Goal: Transaction & Acquisition: Purchase product/service

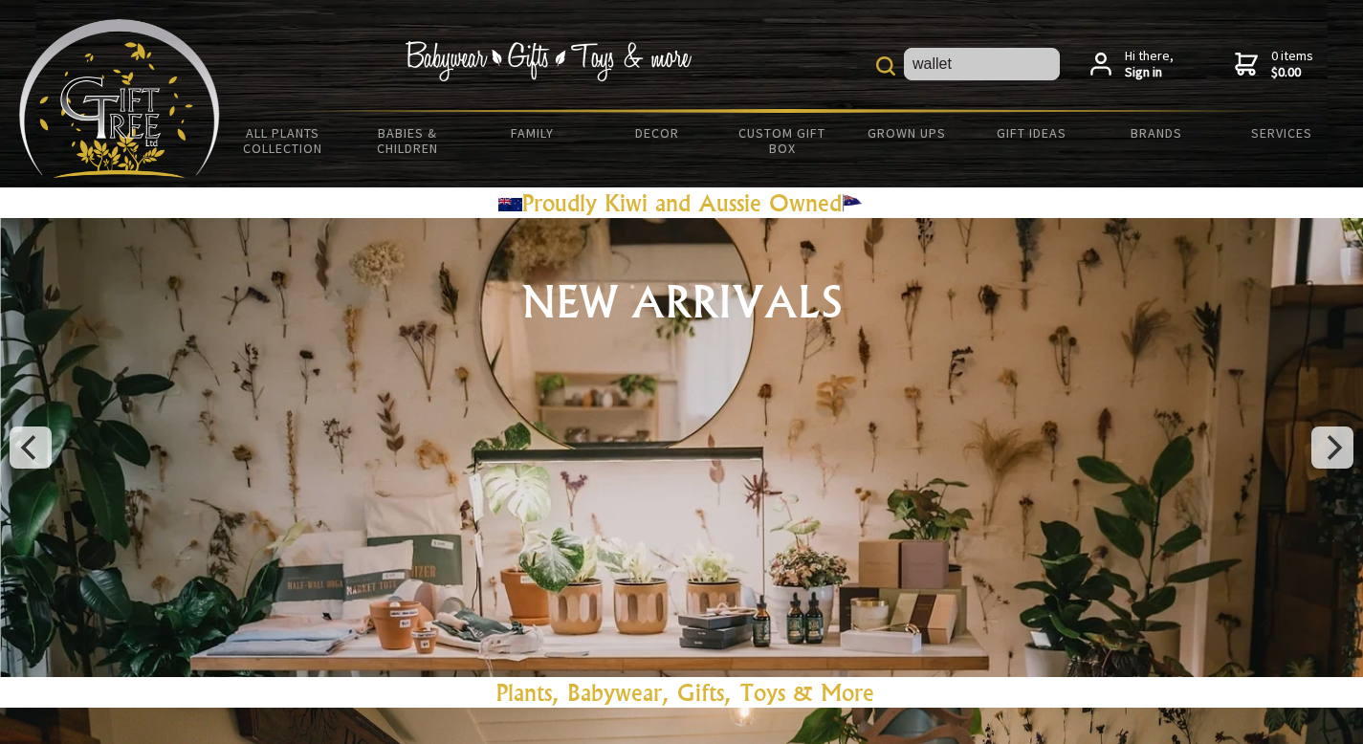
type input "wallet"
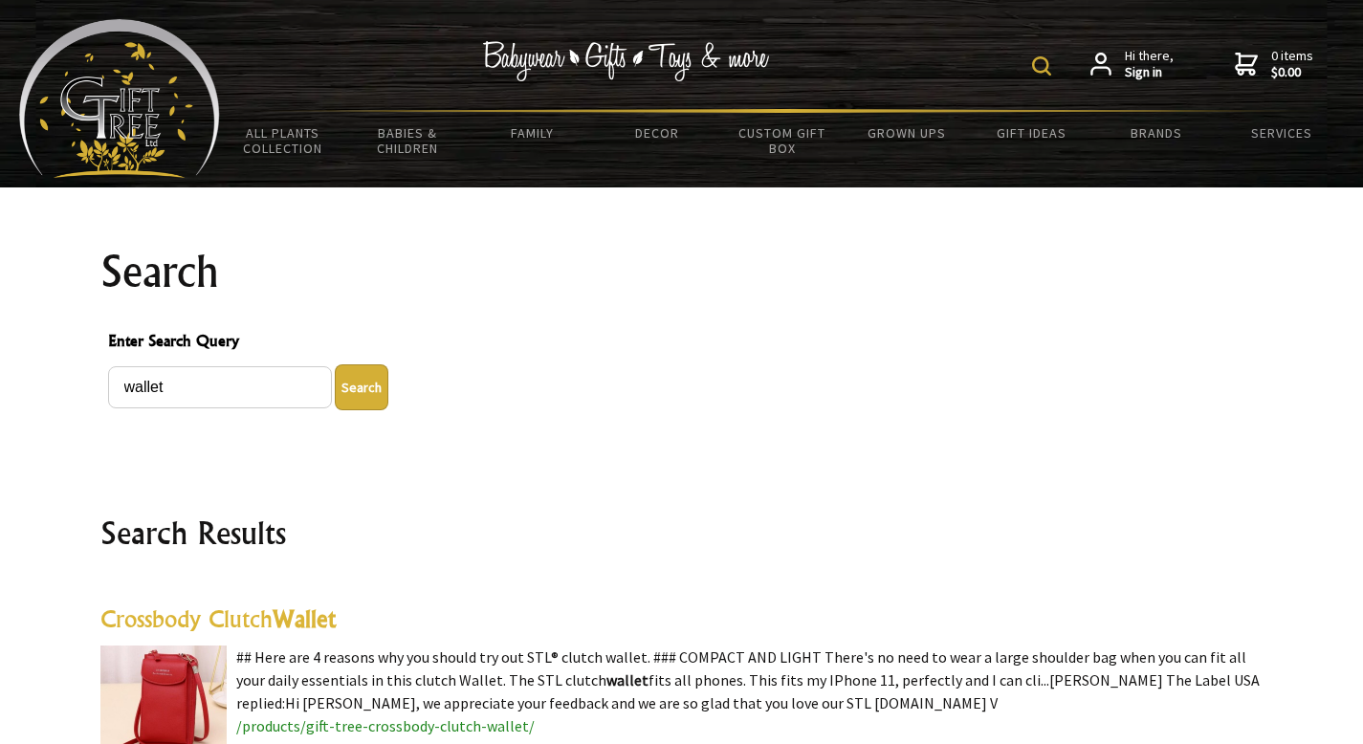
click at [1039, 62] on img at bounding box center [1041, 65] width 19 height 19
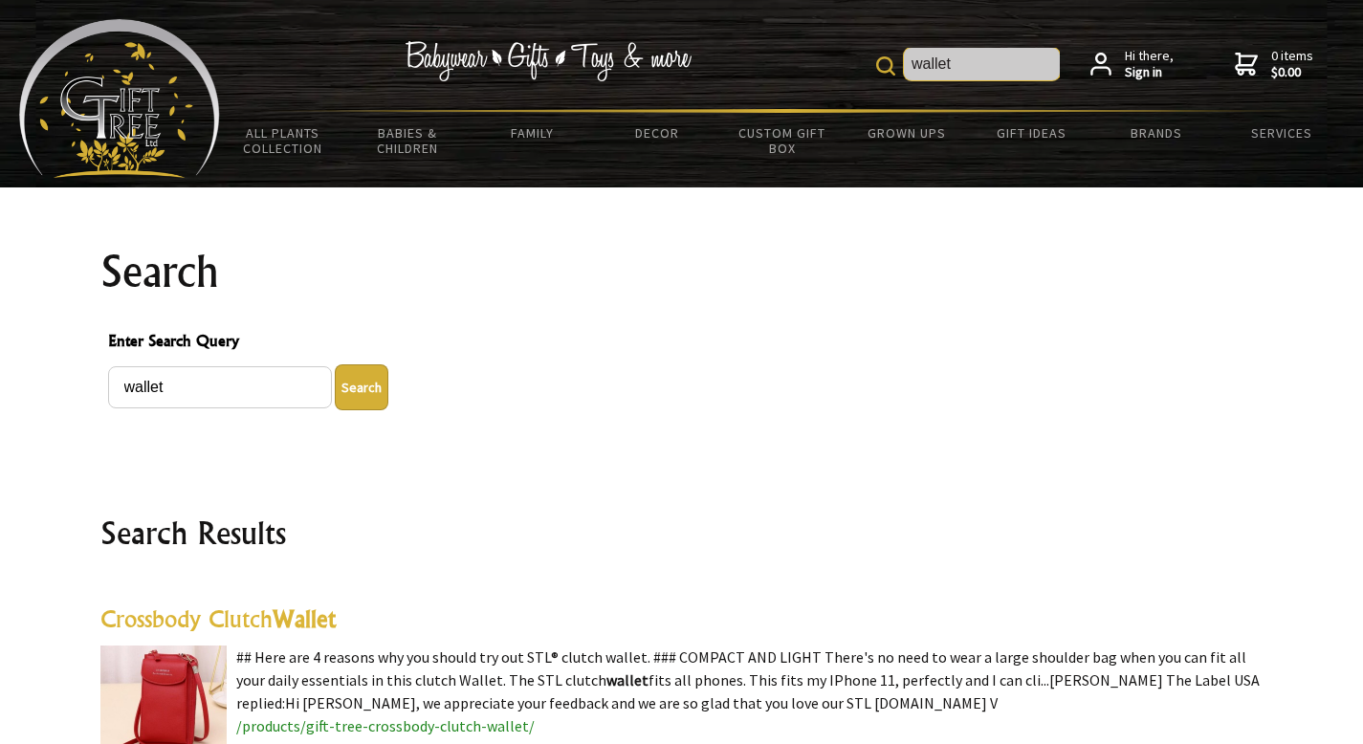
drag, startPoint x: 1016, startPoint y: 63, endPoint x: 622, endPoint y: 52, distance: 394.2
click at [622, 52] on div "wallet Hi there, Sign in 0 items $0.00" at bounding box center [782, 64] width 1124 height 90
type input "r"
type input "kuromi"
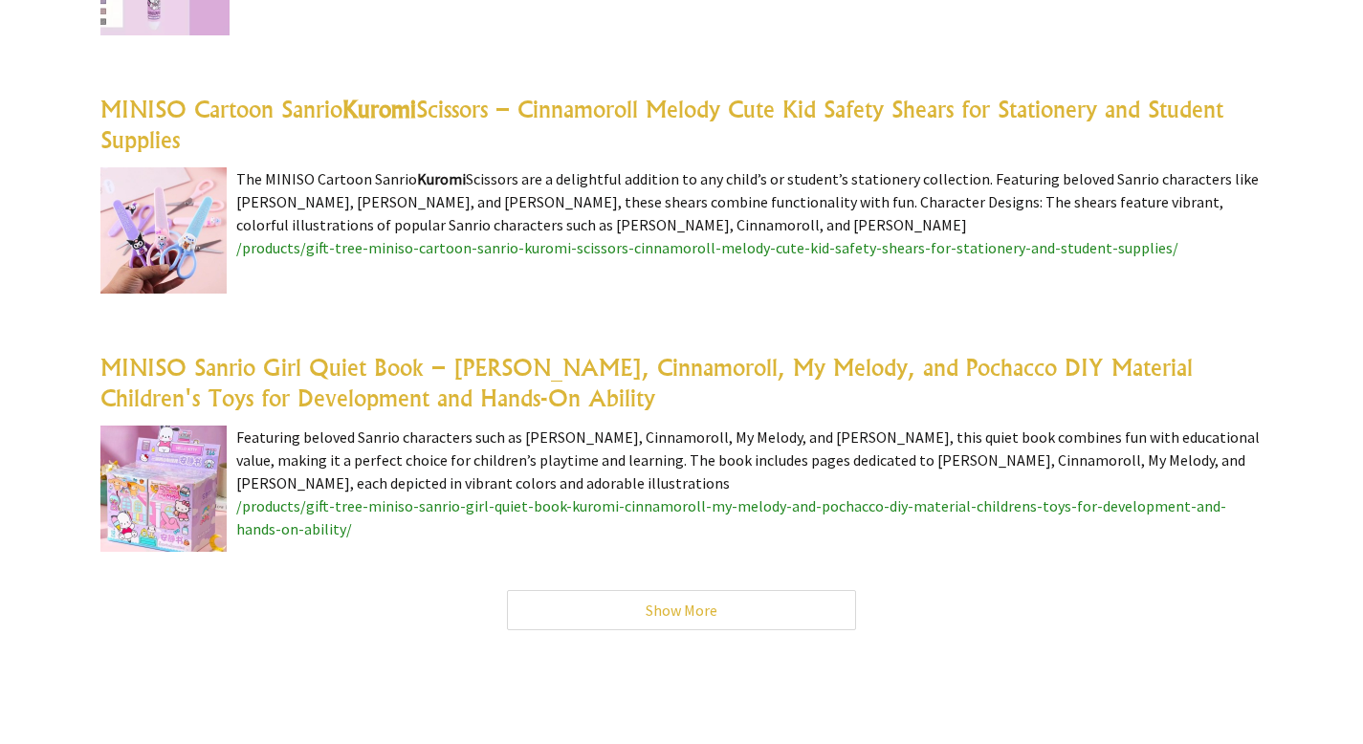
scroll to position [6204, 0]
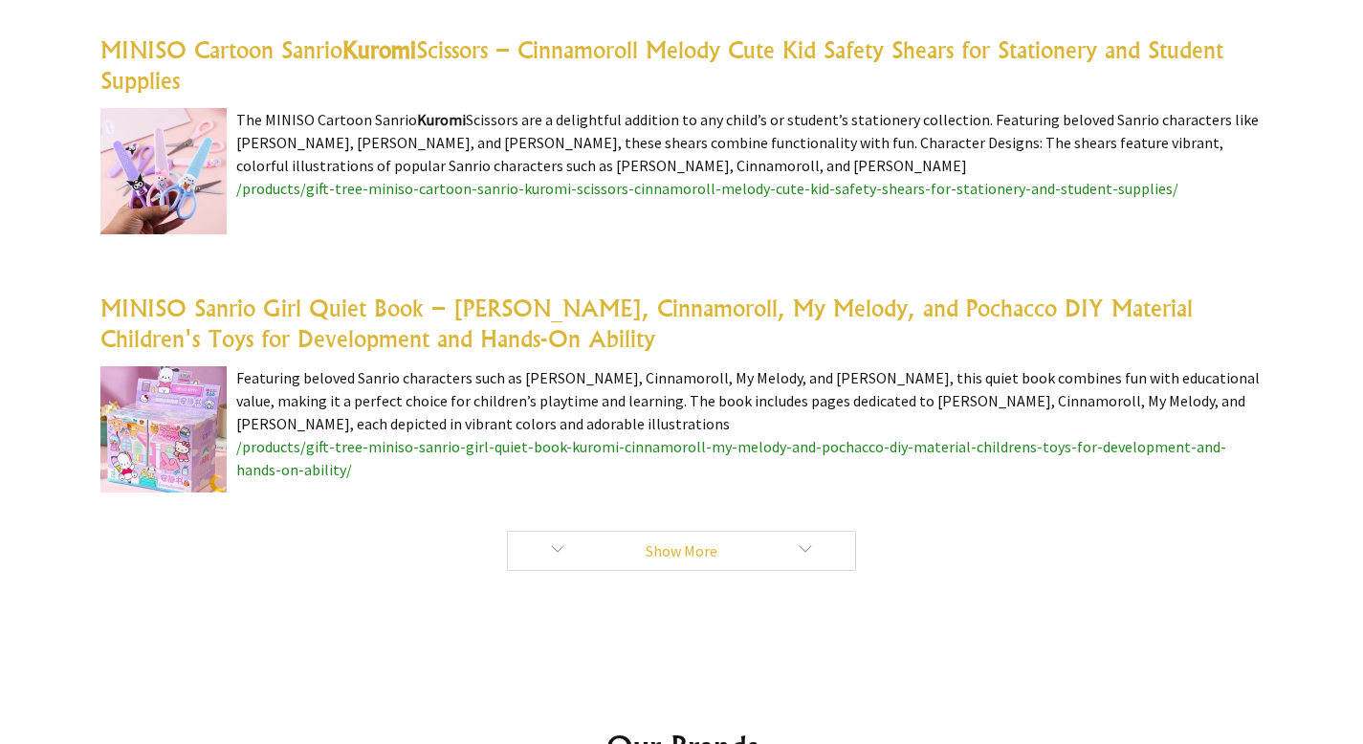
click at [736, 531] on link "Show More" at bounding box center [681, 551] width 349 height 40
click at [733, 546] on link "Show More" at bounding box center [681, 551] width 349 height 40
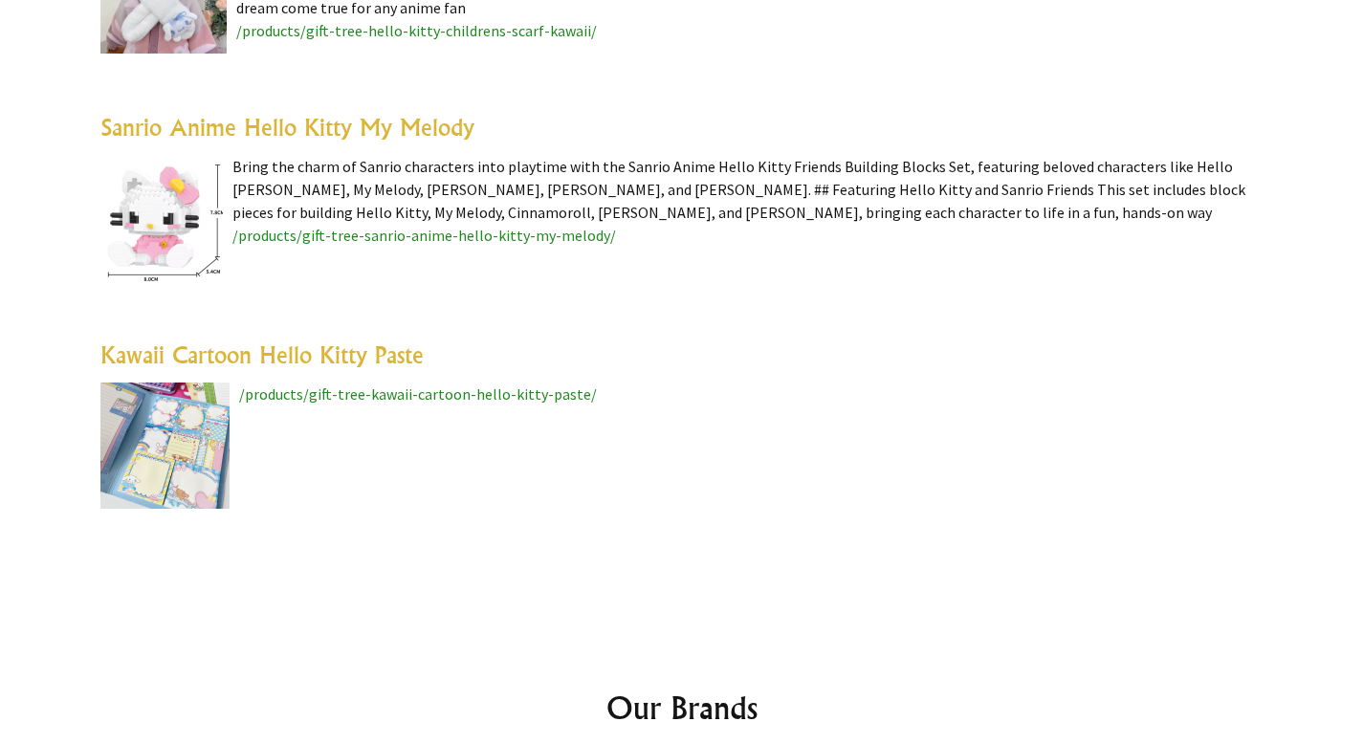
scroll to position [11161, 0]
